Goal: Information Seeking & Learning: Learn about a topic

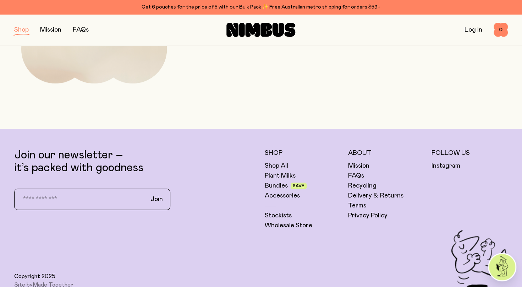
scroll to position [382, 0]
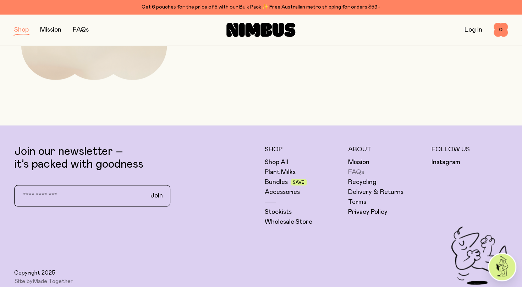
click at [351, 170] on link "FAQs" at bounding box center [356, 172] width 16 height 9
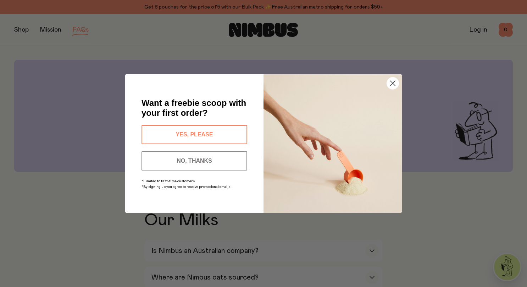
click at [388, 86] on circle "Close dialog" at bounding box center [393, 83] width 12 height 12
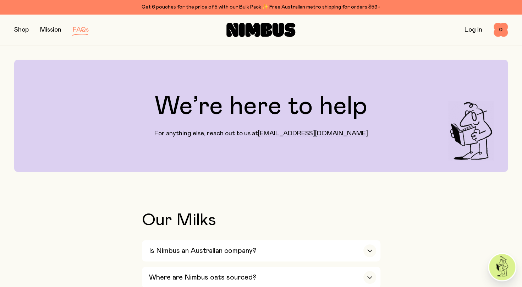
scroll to position [170, 0]
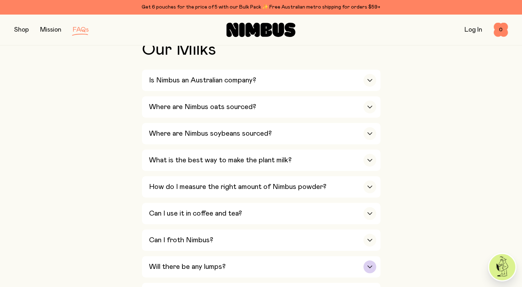
click at [371, 265] on icon "button" at bounding box center [370, 266] width 6 height 3
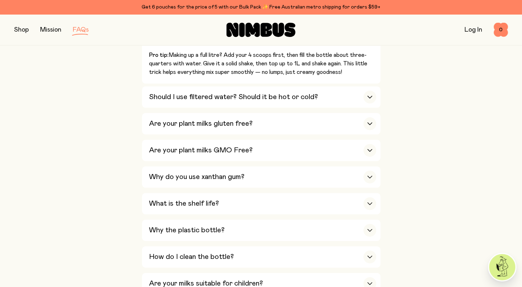
scroll to position [473, 0]
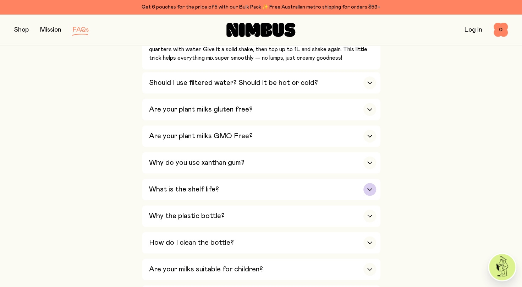
click at [372, 188] on icon "button" at bounding box center [370, 189] width 6 height 3
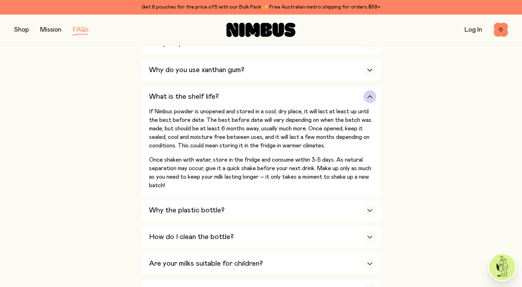
drag, startPoint x: 287, startPoint y: 121, endPoint x: 330, endPoint y: 137, distance: 45.7
click at [330, 137] on p "If Nimbus powder is unopened and stored in a cool, dry place, it will last at l…" at bounding box center [262, 128] width 227 height 43
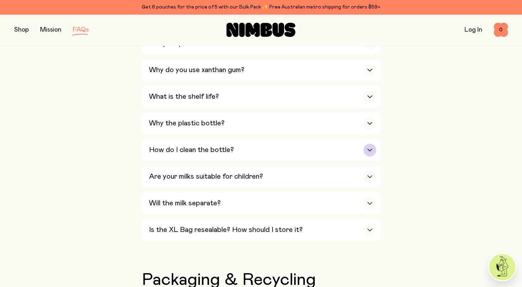
click at [370, 148] on icon "button" at bounding box center [370, 149] width 6 height 3
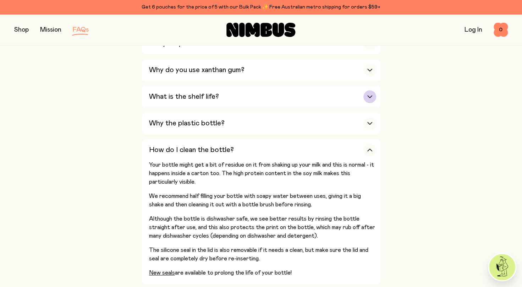
click at [370, 95] on icon "button" at bounding box center [370, 96] width 4 height 2
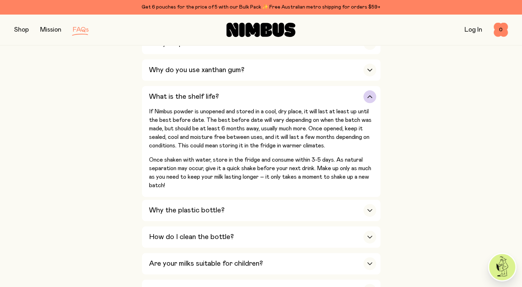
drag, startPoint x: 181, startPoint y: 141, endPoint x: 354, endPoint y: 135, distance: 173.3
click at [354, 135] on p "If Nimbus powder is unopened and stored in a cool, dry place, it will last at l…" at bounding box center [262, 128] width 227 height 43
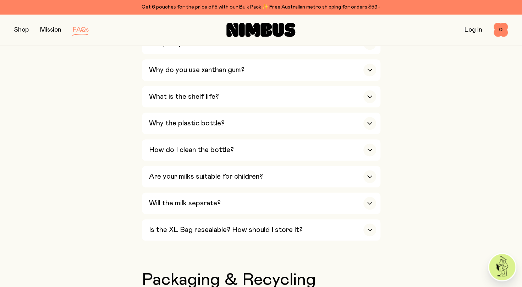
scroll to position [0, 0]
